Goal: Task Accomplishment & Management: Manage account settings

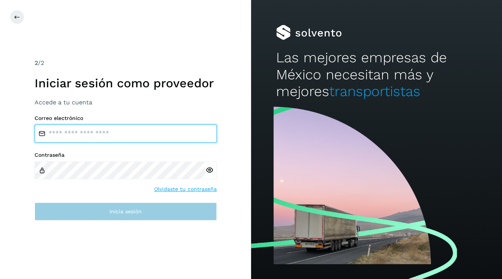
type input "**********"
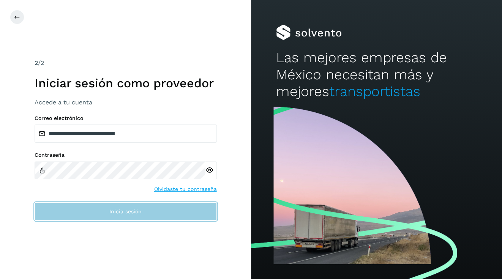
click at [122, 209] on span "Inicia sesión" at bounding box center [125, 211] width 32 height 5
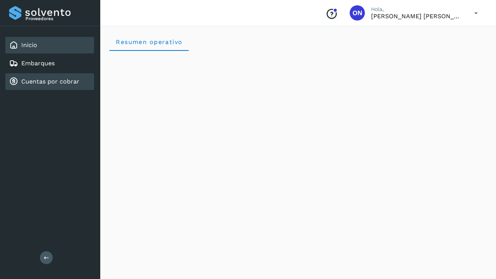
click at [39, 79] on link "Cuentas por cobrar" at bounding box center [50, 81] width 58 height 7
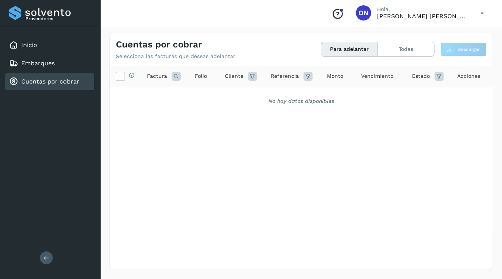
click at [350, 48] on button "Para adelantar" at bounding box center [349, 49] width 57 height 14
click at [408, 49] on button "Todas" at bounding box center [406, 49] width 56 height 14
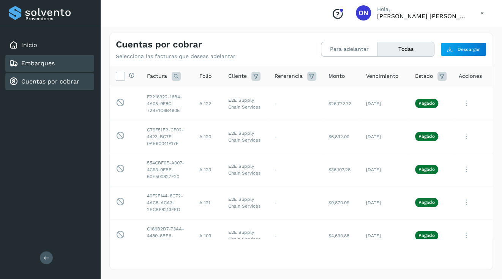
click at [36, 66] on link "Embarques" at bounding box center [37, 63] width 33 height 7
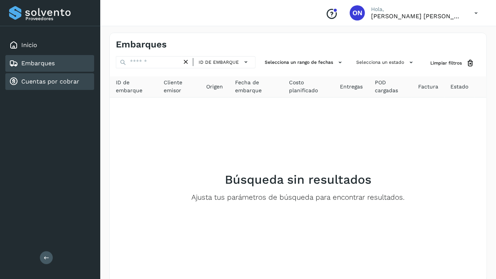
click at [50, 79] on link "Cuentas por cobrar" at bounding box center [50, 81] width 58 height 7
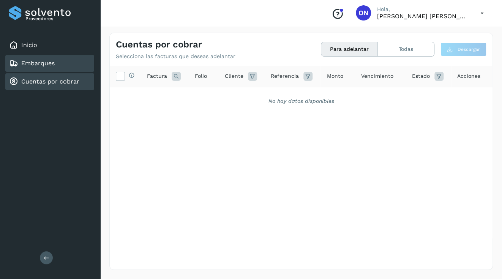
click at [50, 66] on link "Embarques" at bounding box center [37, 63] width 33 height 7
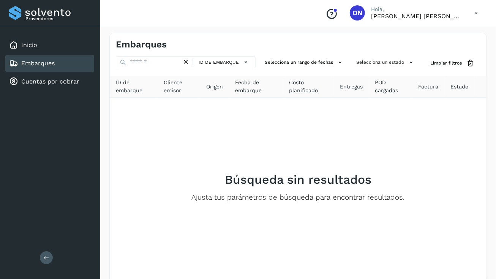
click at [477, 13] on icon at bounding box center [476, 13] width 16 height 16
click at [434, 32] on div "Cerrar sesión" at bounding box center [438, 34] width 90 height 14
